Goal: Find specific page/section

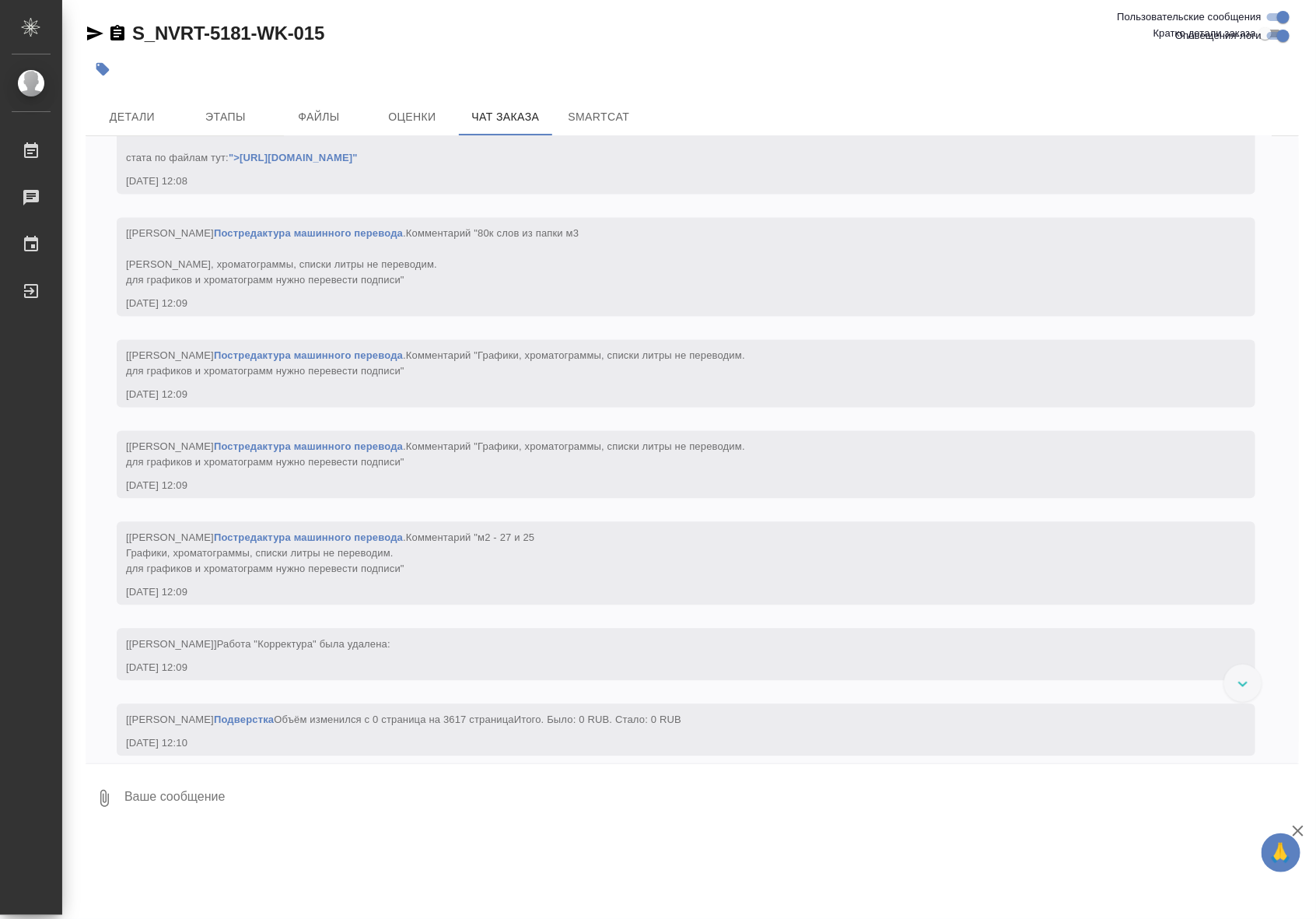
scroll to position [21468, 0]
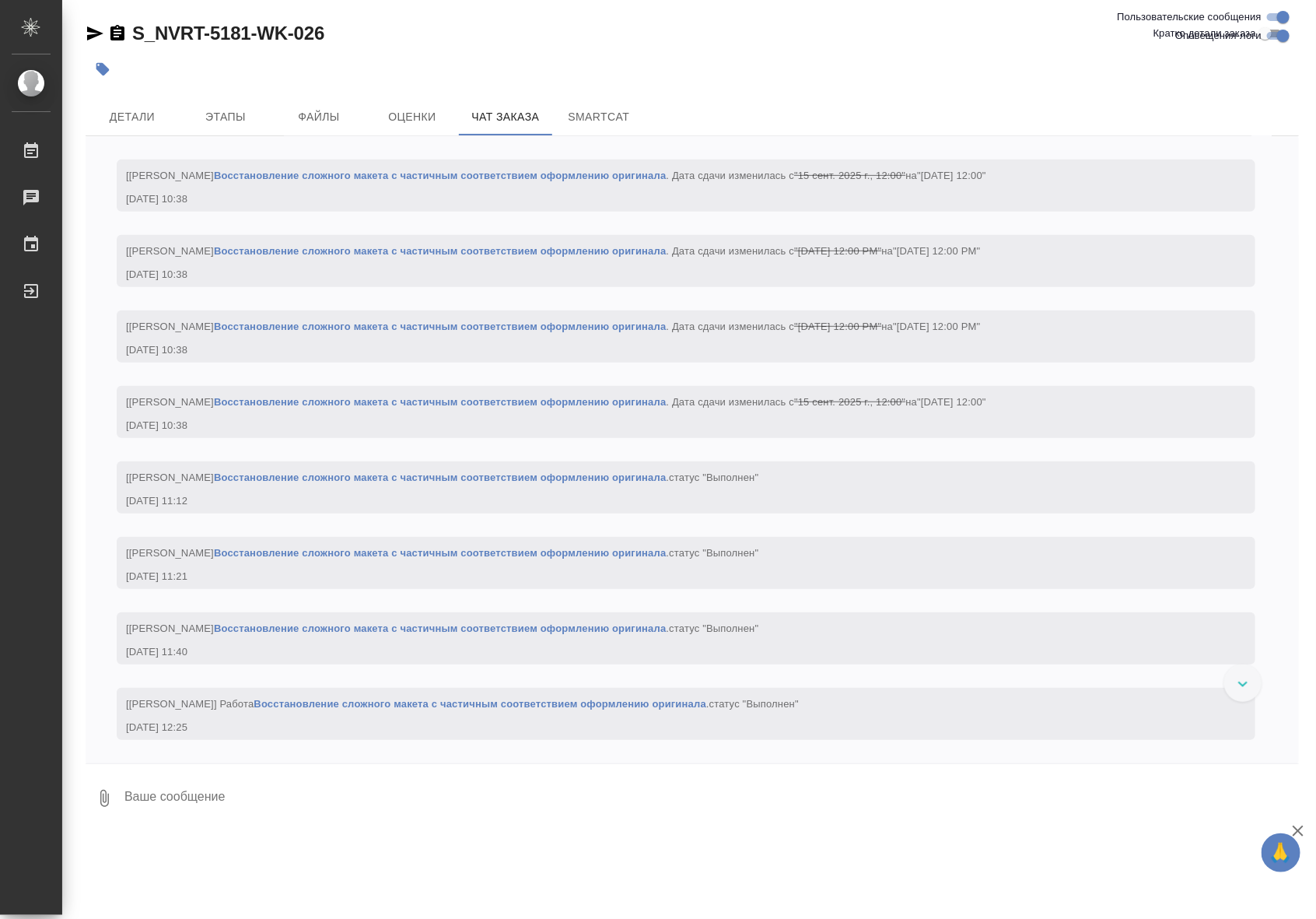
scroll to position [24670, 0]
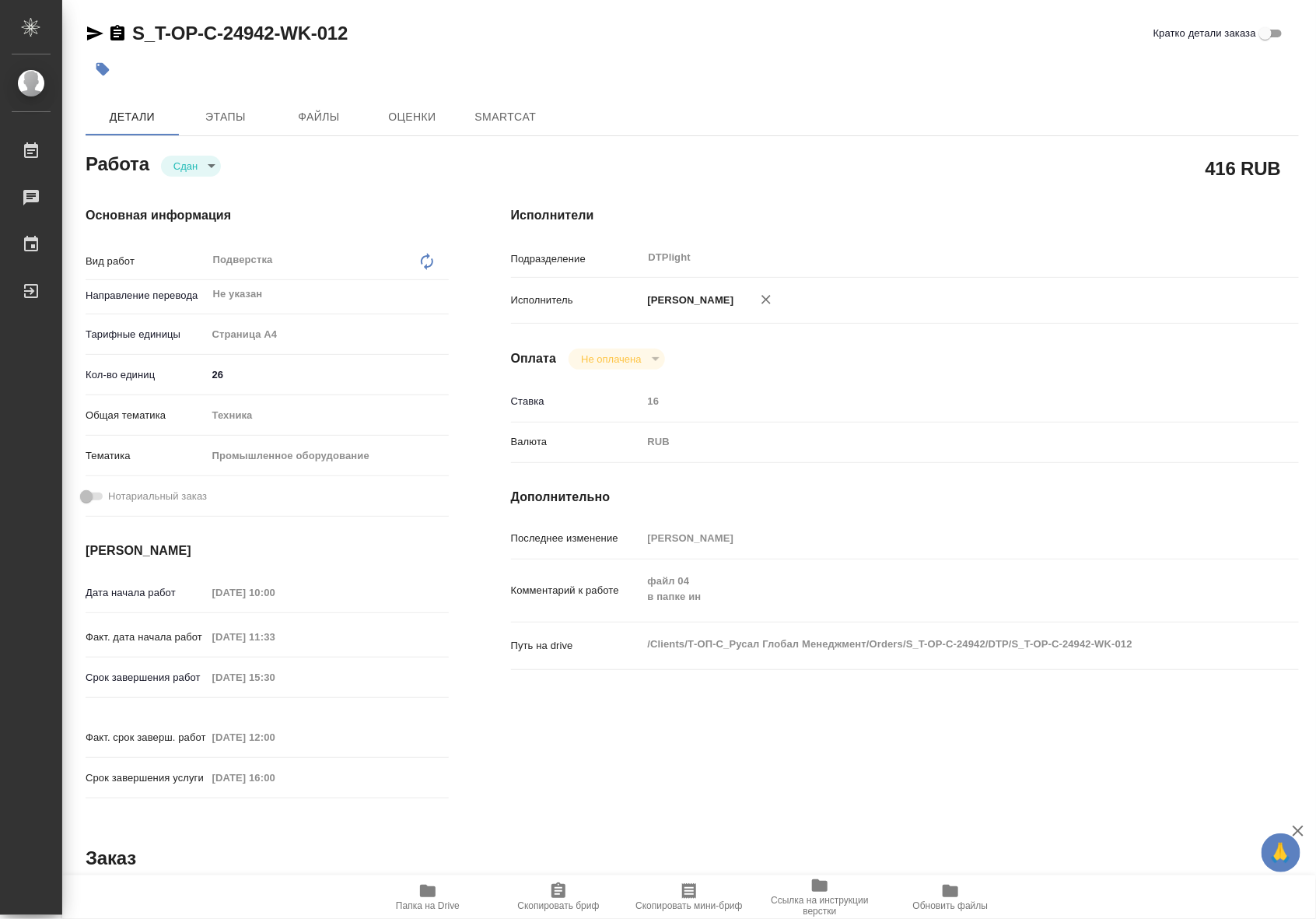
type textarea "x"
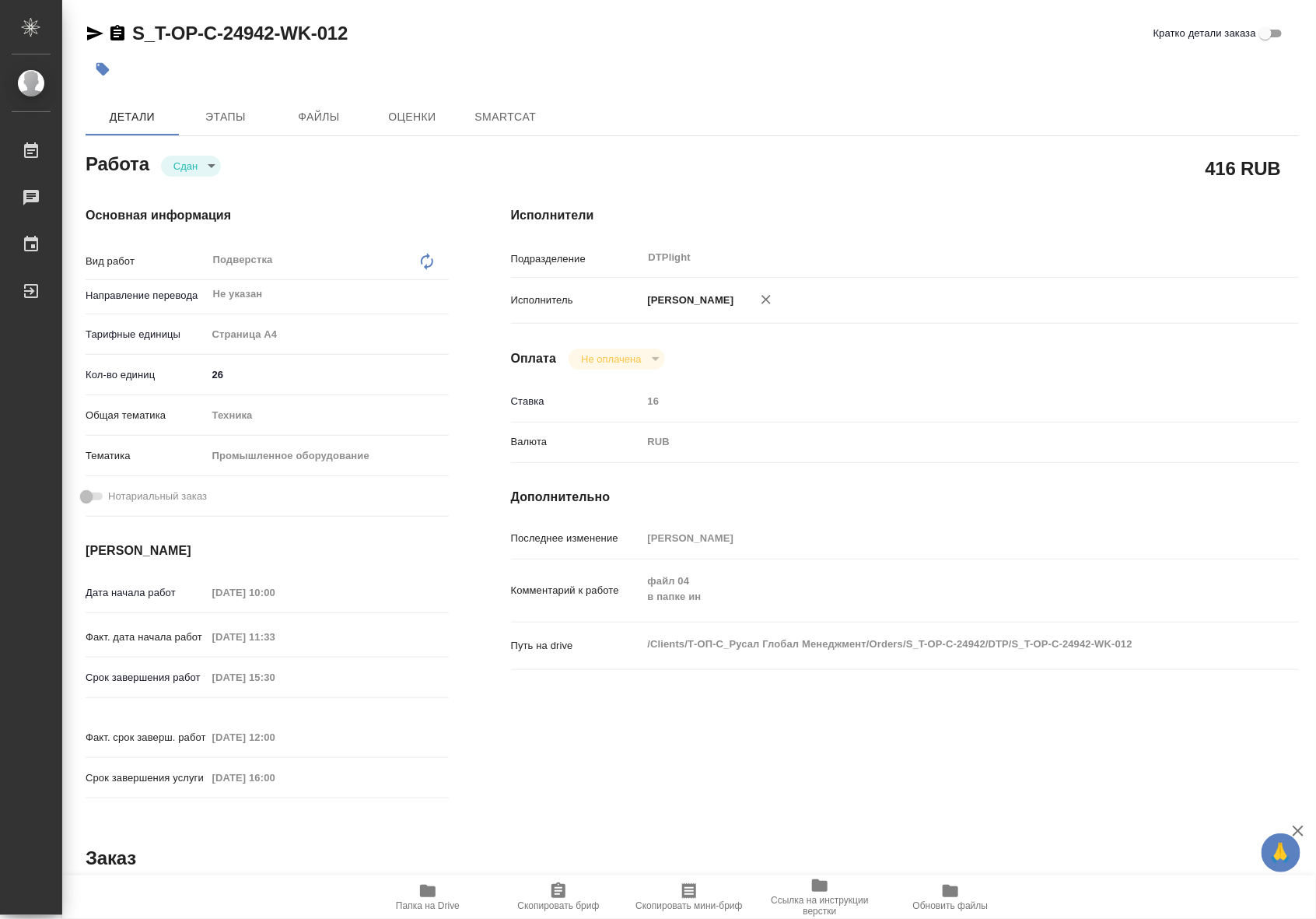
type textarea "x"
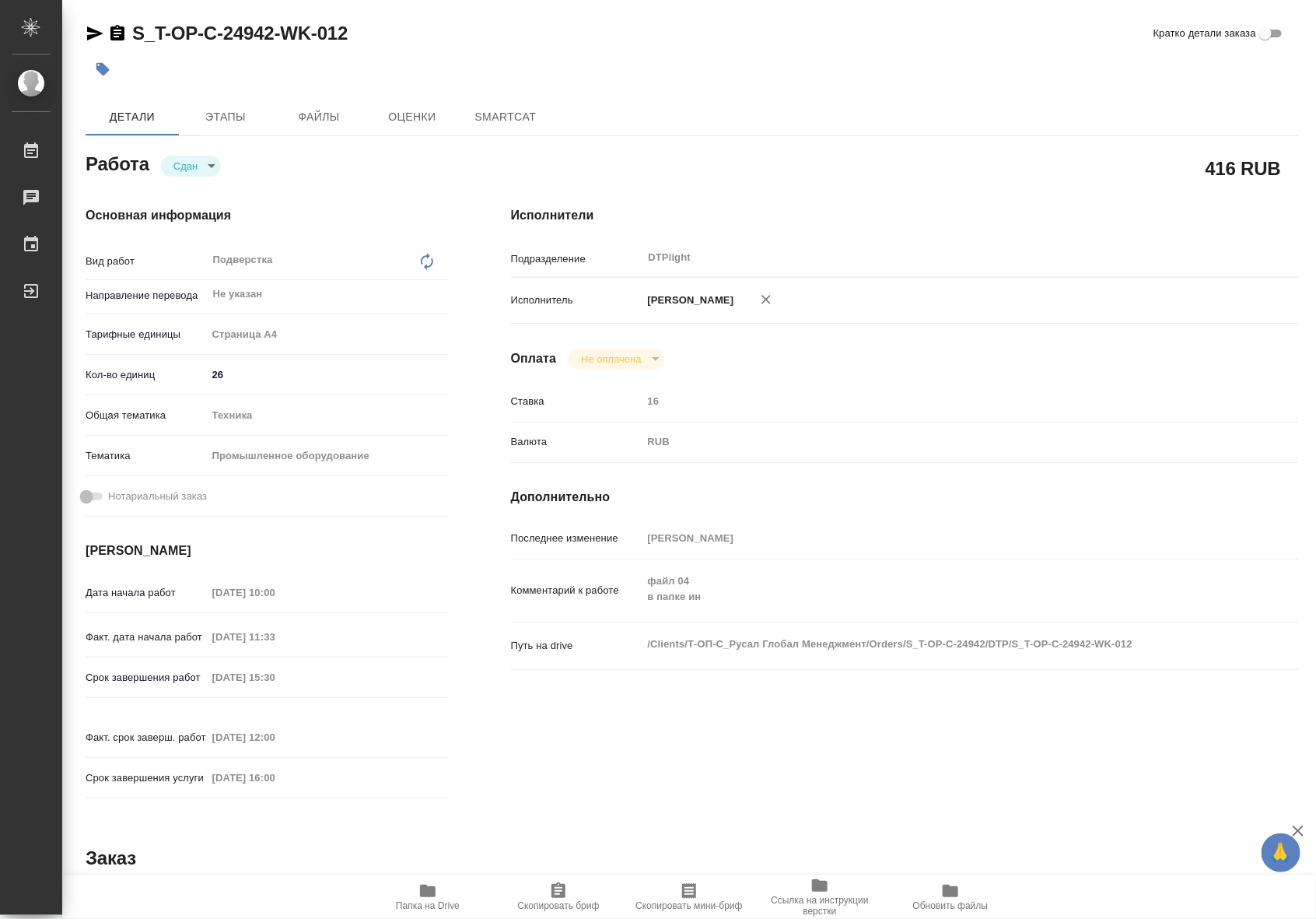
type textarea "x"
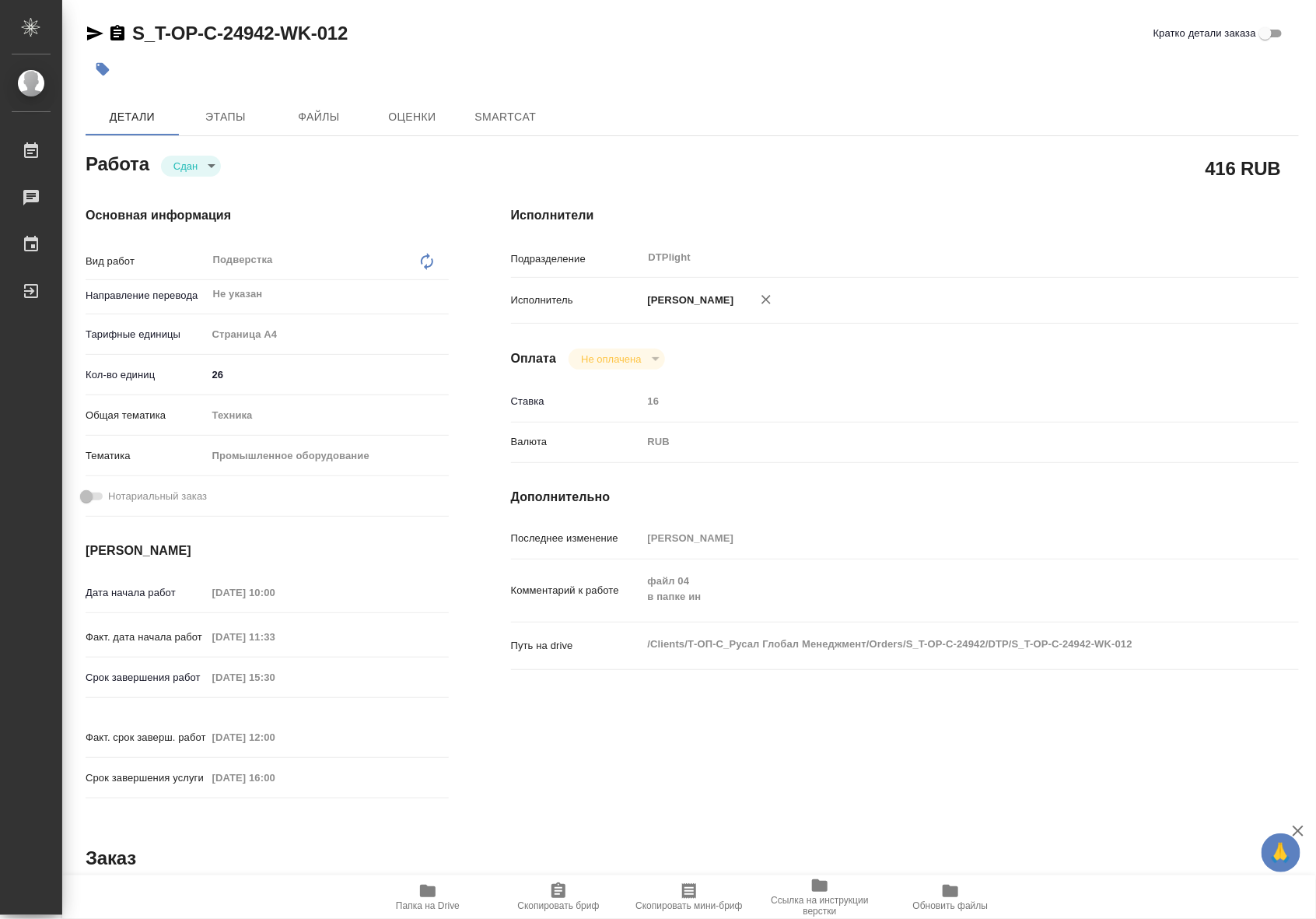
type textarea "x"
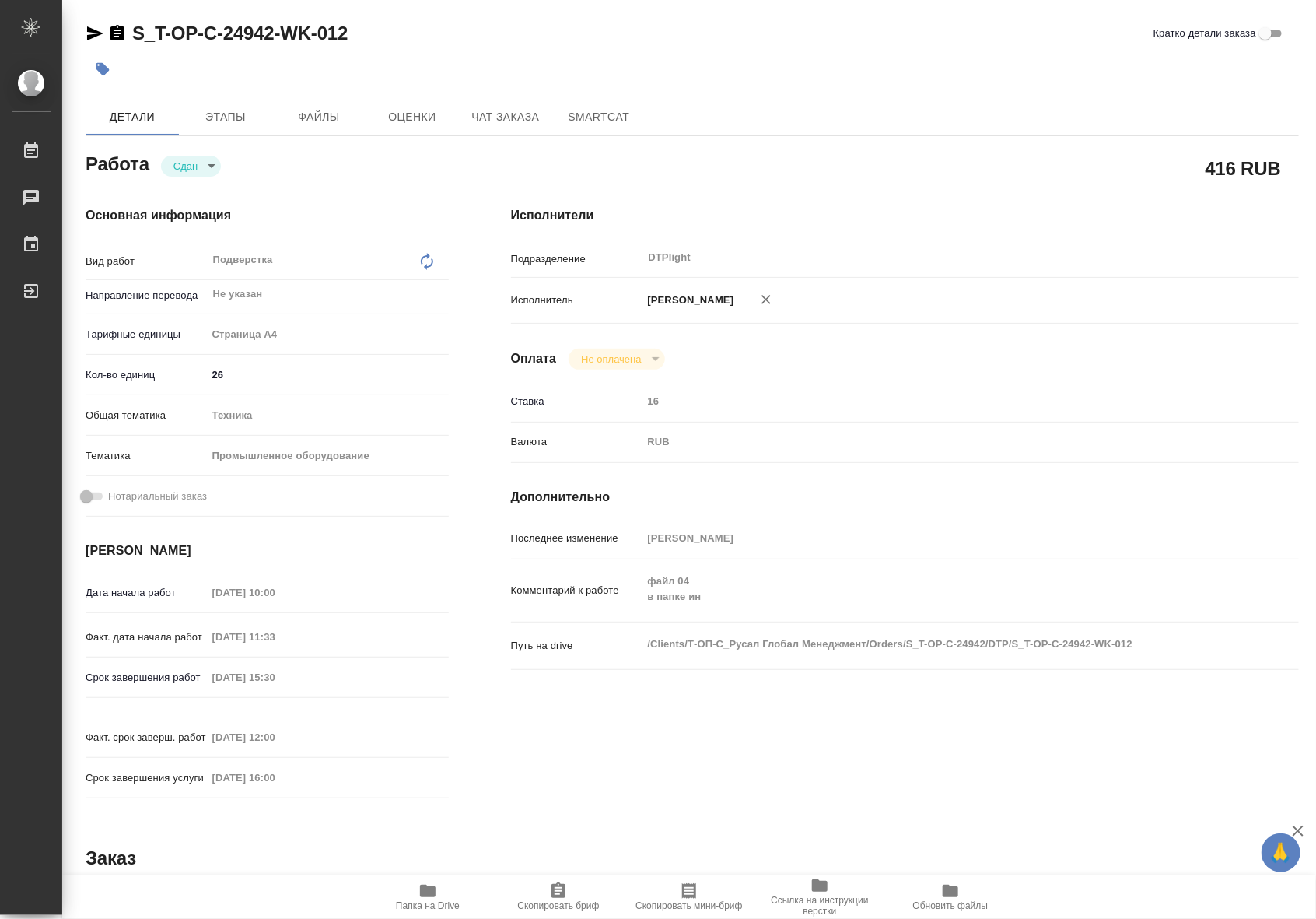
type textarea "x"
